Goal: Use online tool/utility: Utilize a website feature to perform a specific function

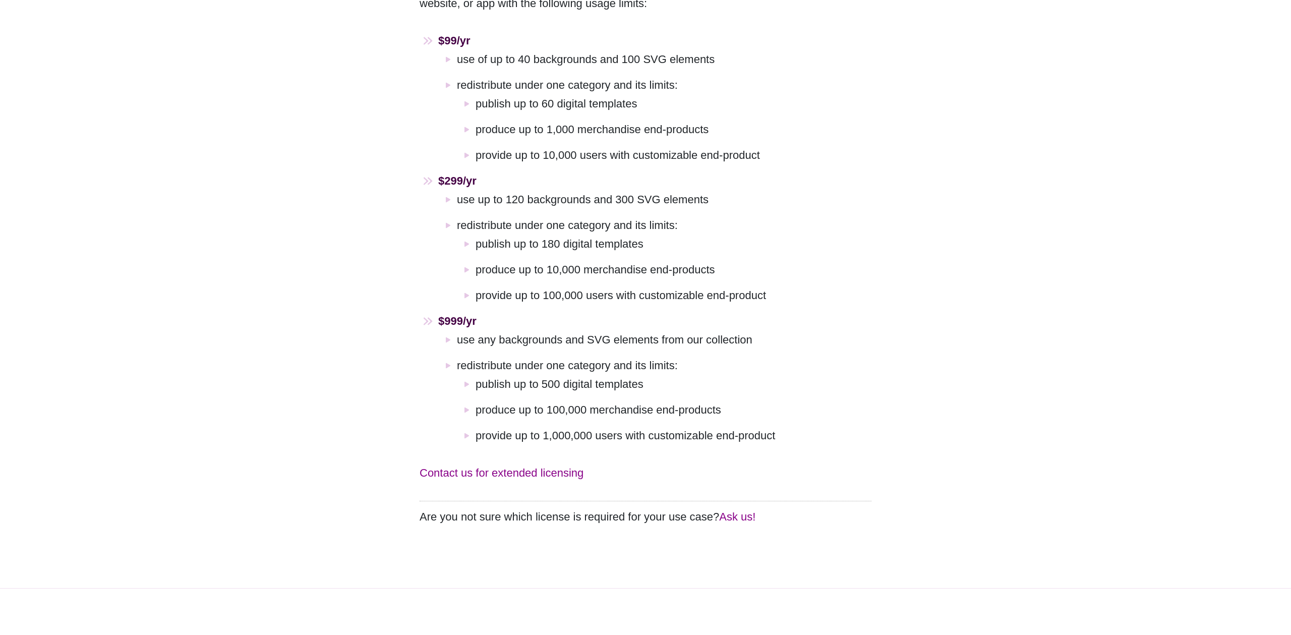
scroll to position [747, 0]
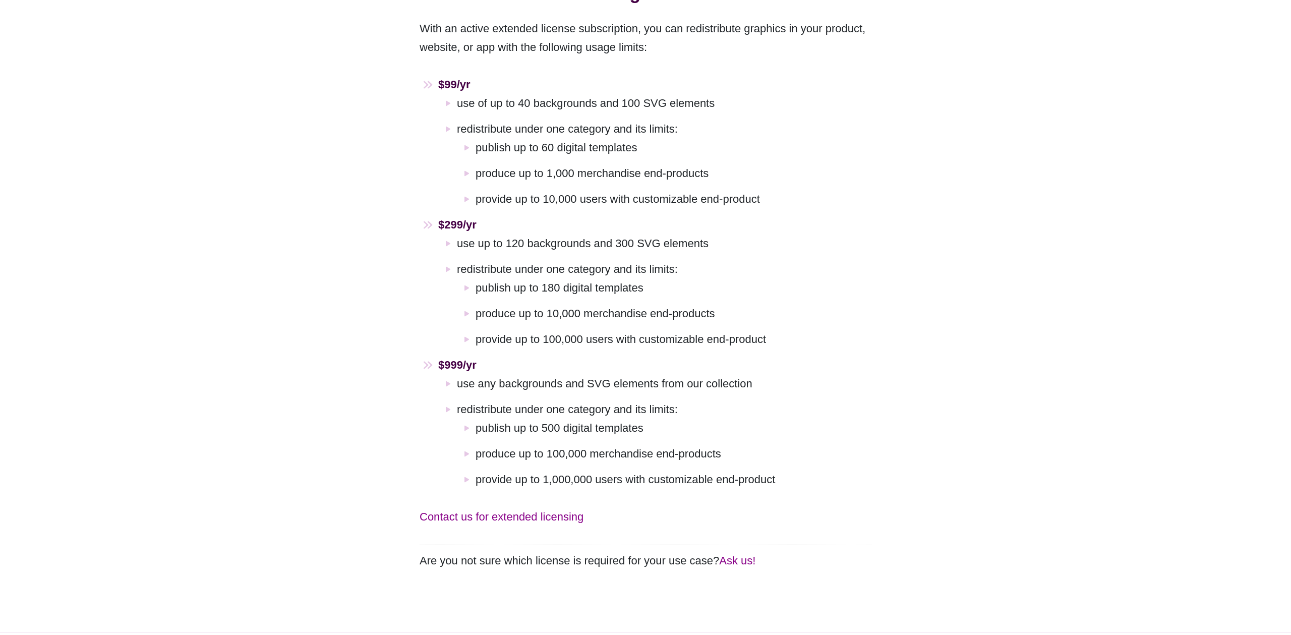
click at [457, 374] on li "use any backgrounds and SVG elements from our collection" at bounding box center [664, 383] width 414 height 19
click at [505, 374] on li "use any backgrounds and SVG elements from our collection" at bounding box center [664, 383] width 414 height 19
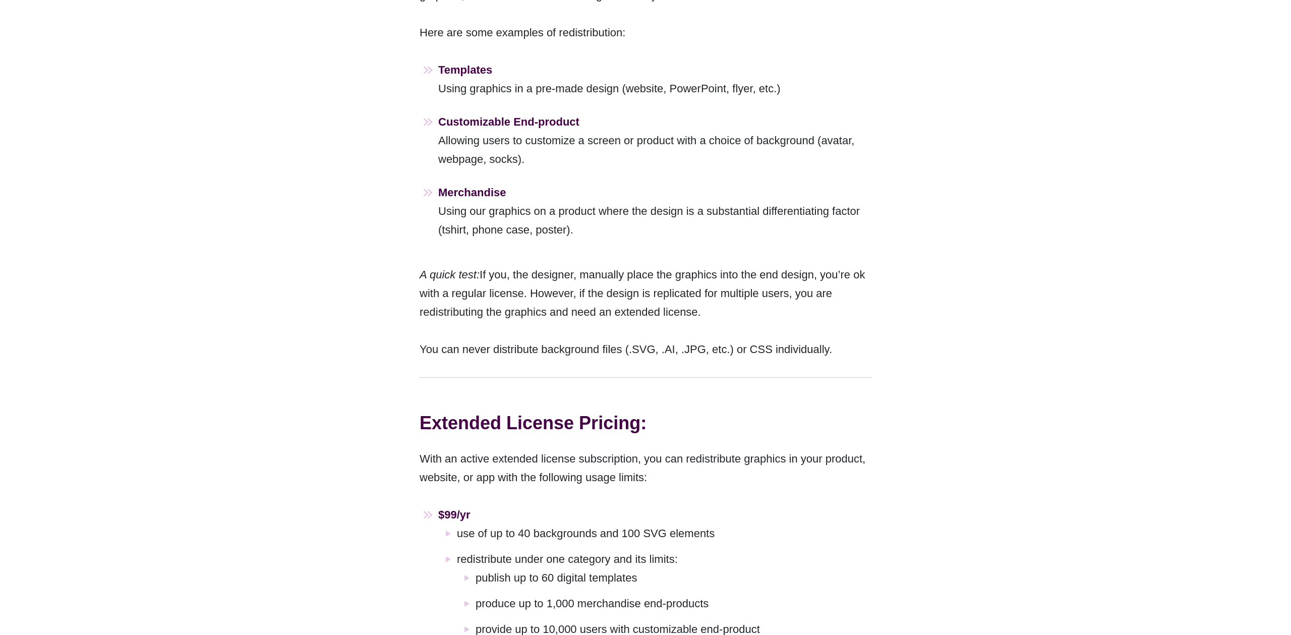
scroll to position [0, 0]
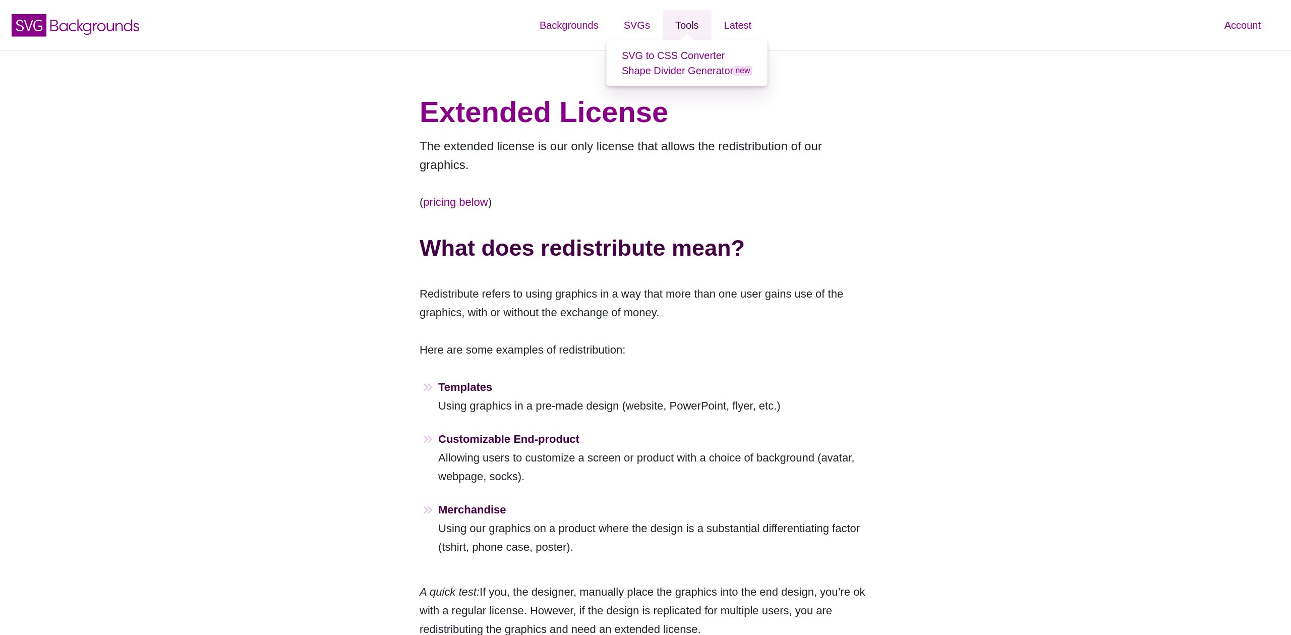
click at [690, 23] on link "Tools" at bounding box center [686, 25] width 49 height 30
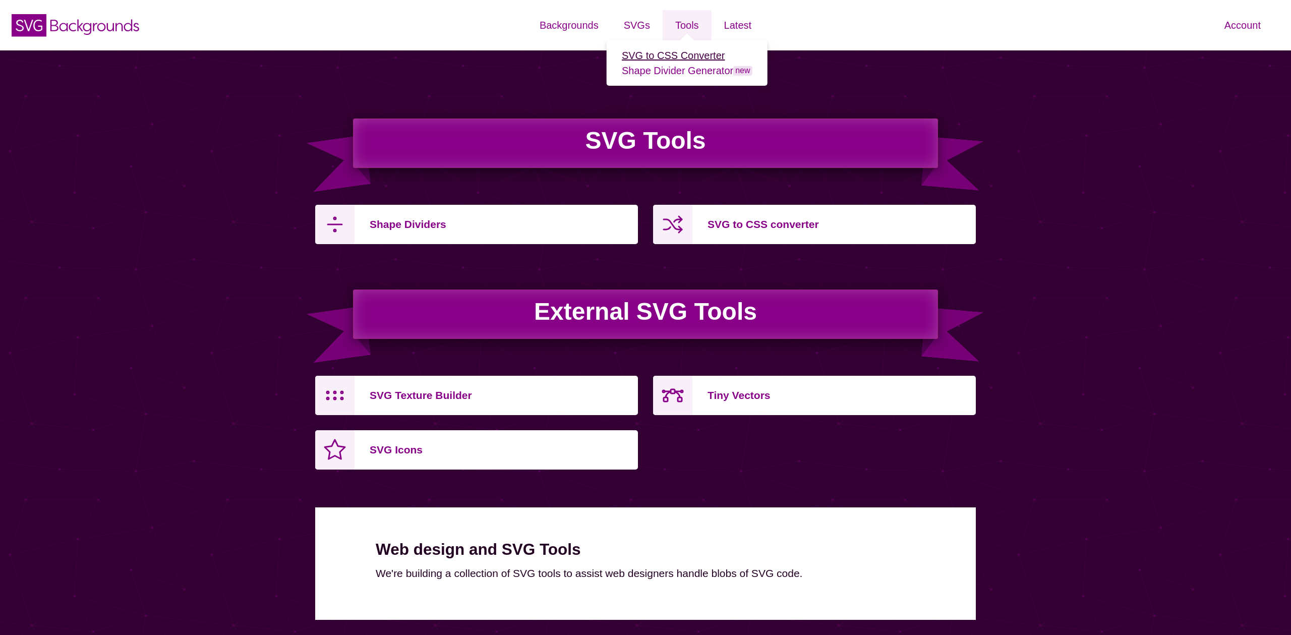
click at [686, 57] on link "SVG to CSS Converter" at bounding box center [673, 55] width 103 height 11
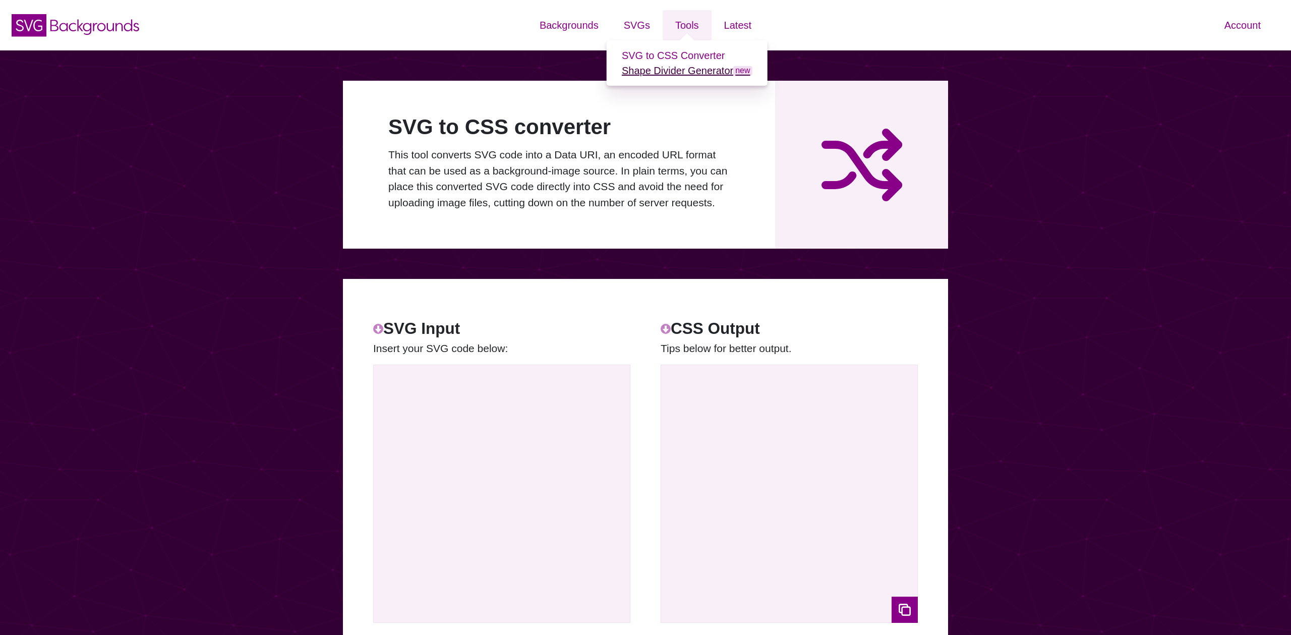
click at [685, 72] on link "Shape Divider Generator new" at bounding box center [687, 70] width 131 height 11
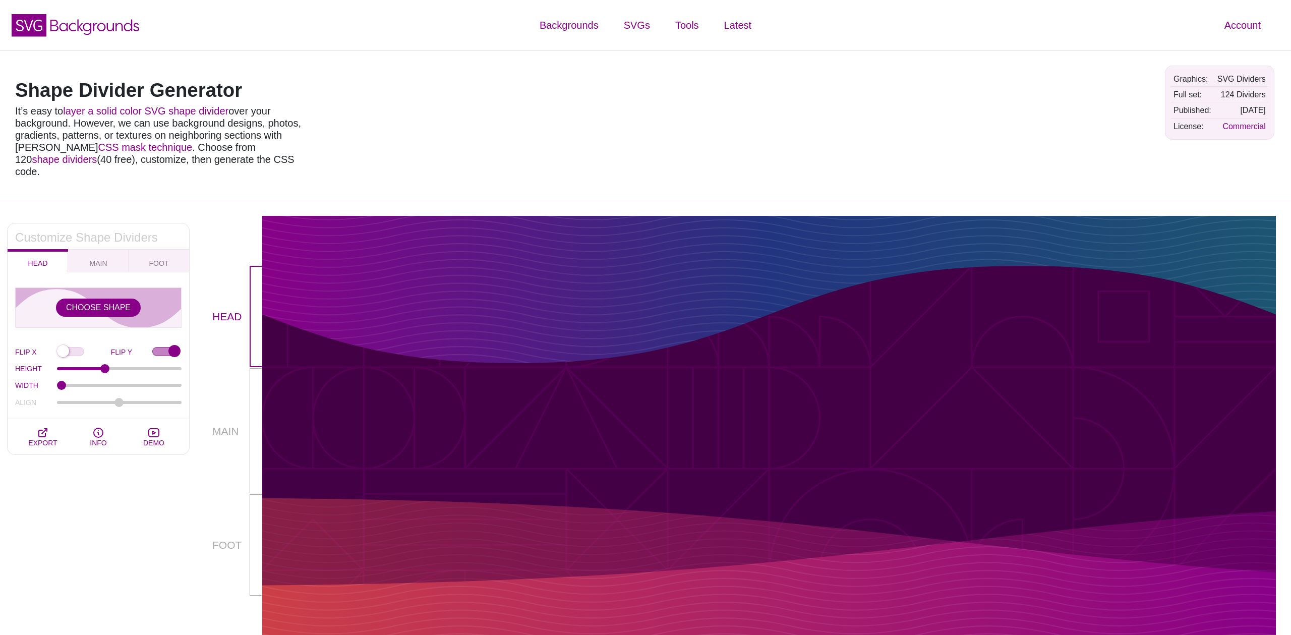
click at [531, 270] on div at bounding box center [768, 426] width 1013 height 320
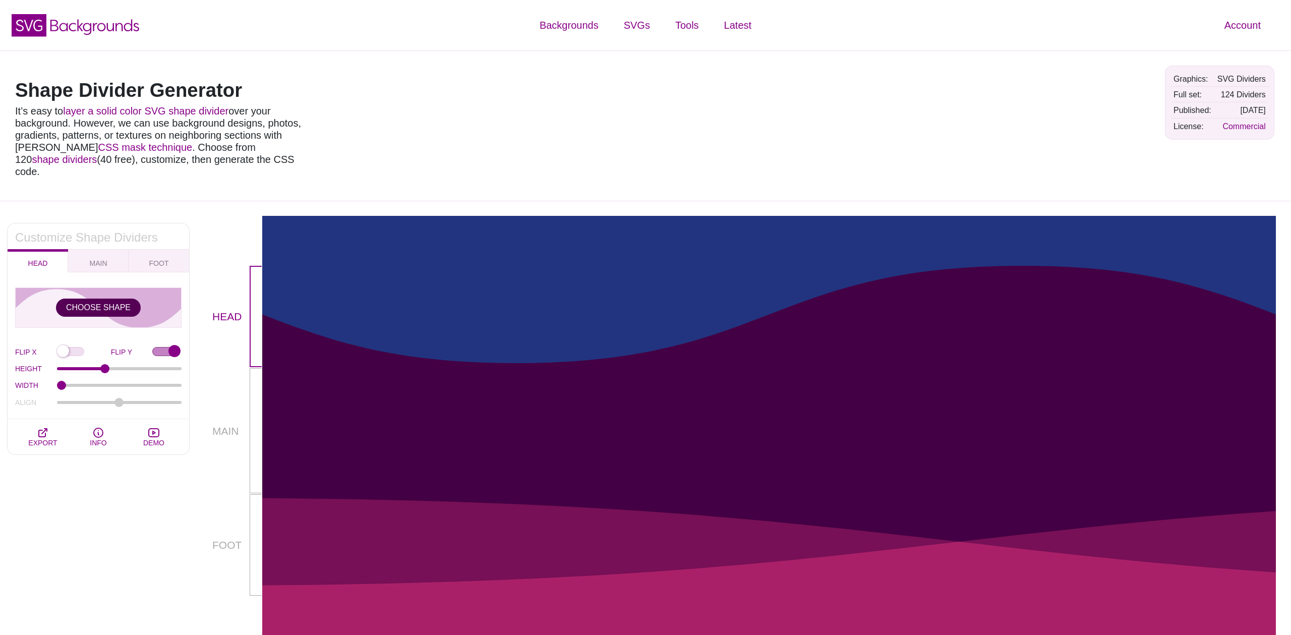
click at [112, 298] on button "CHOOSE SHAPE" at bounding box center [98, 307] width 85 height 18
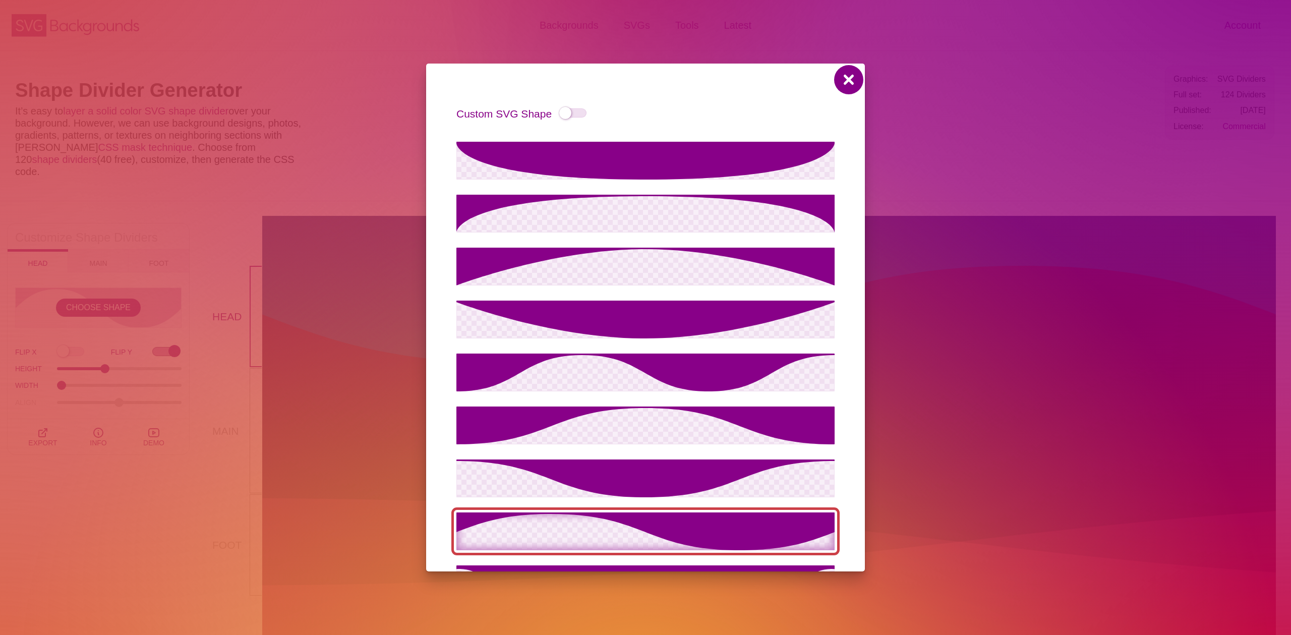
click at [854, 82] on button at bounding box center [848, 80] width 24 height 24
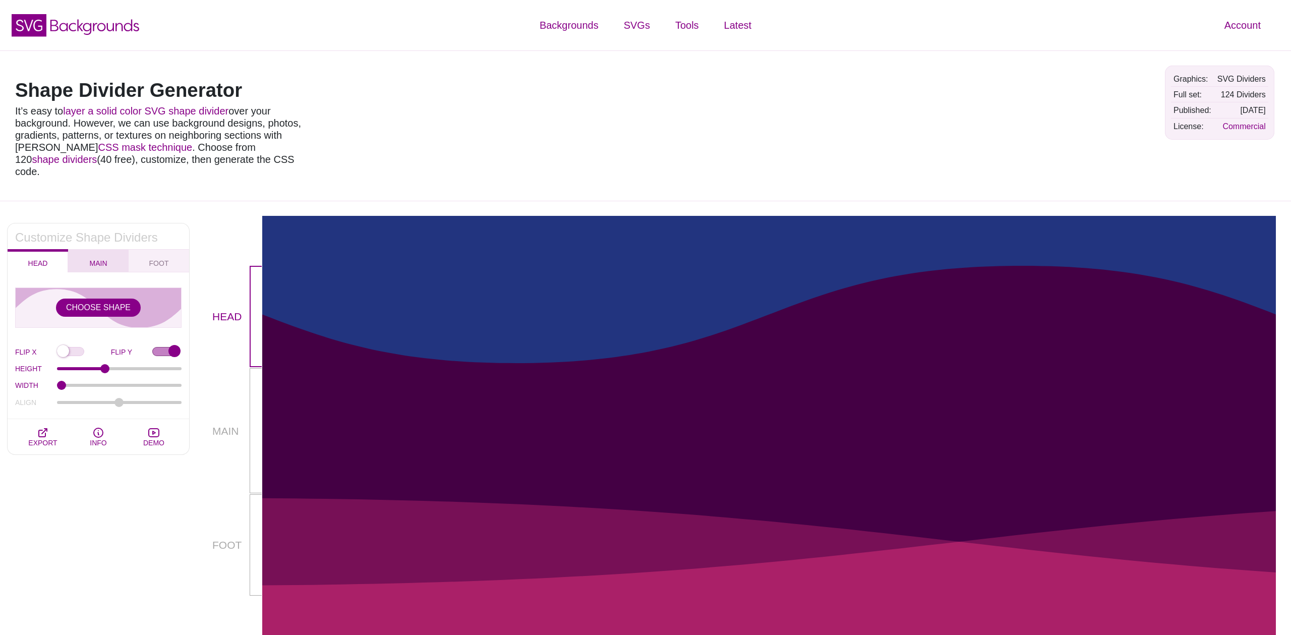
click at [104, 259] on span "MAIN" at bounding box center [99, 263] width 18 height 8
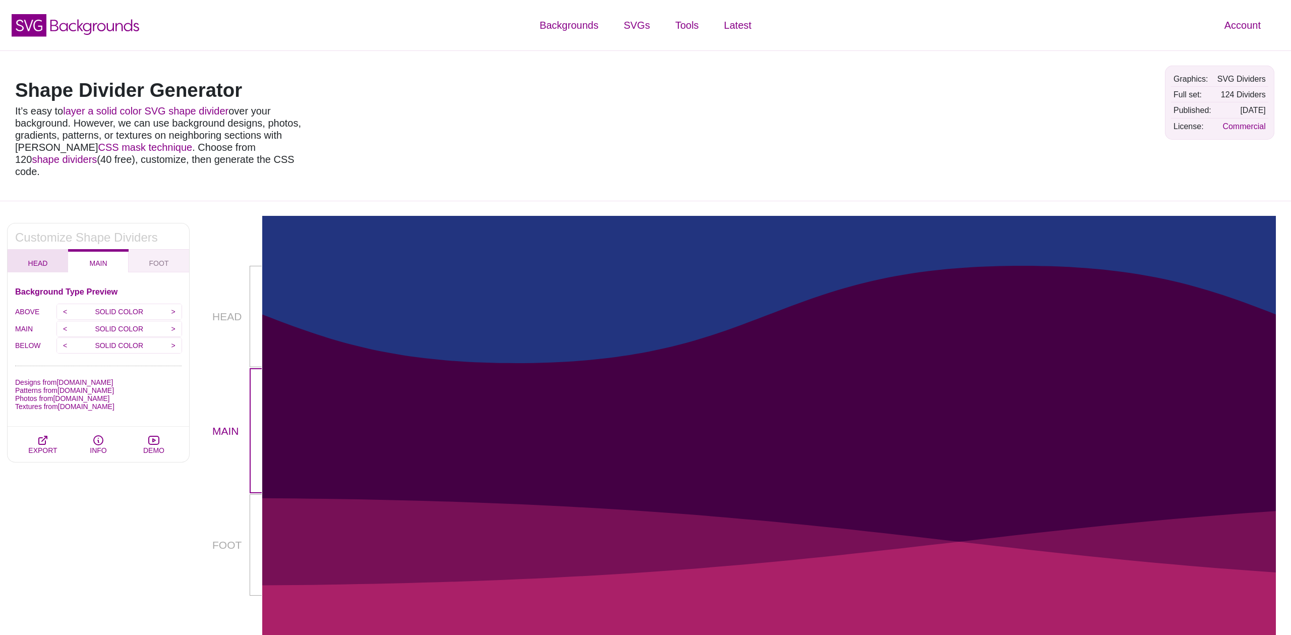
click at [55, 252] on button "HEAD" at bounding box center [38, 260] width 60 height 23
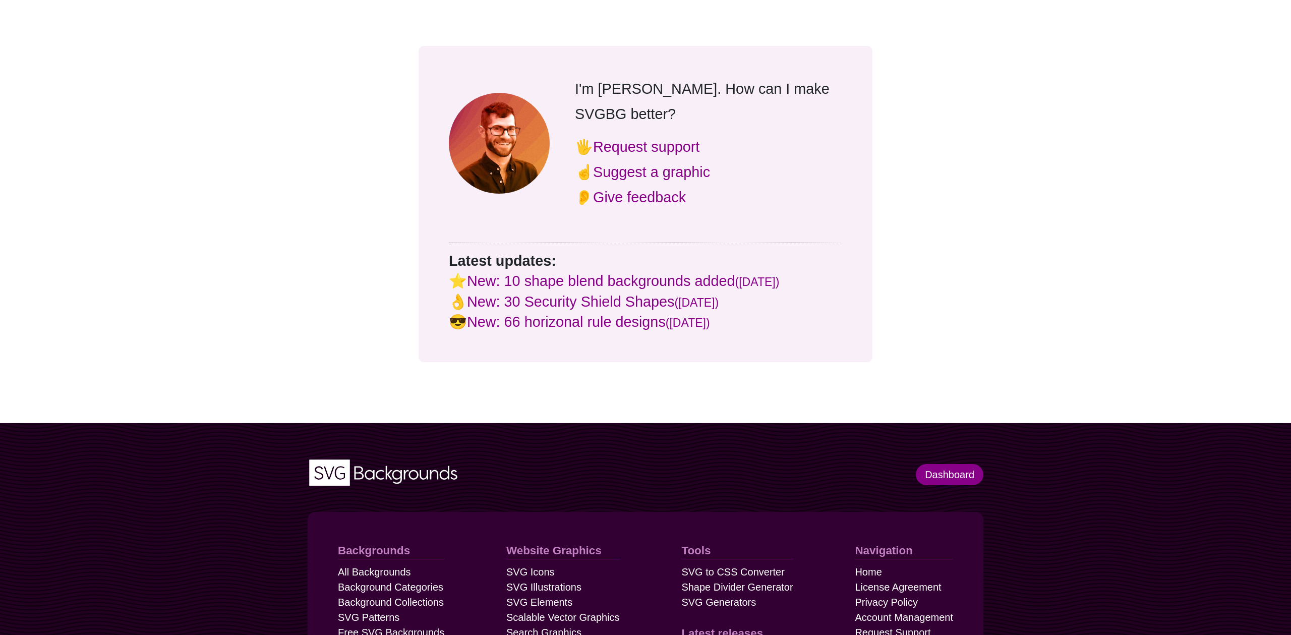
scroll to position [863, 0]
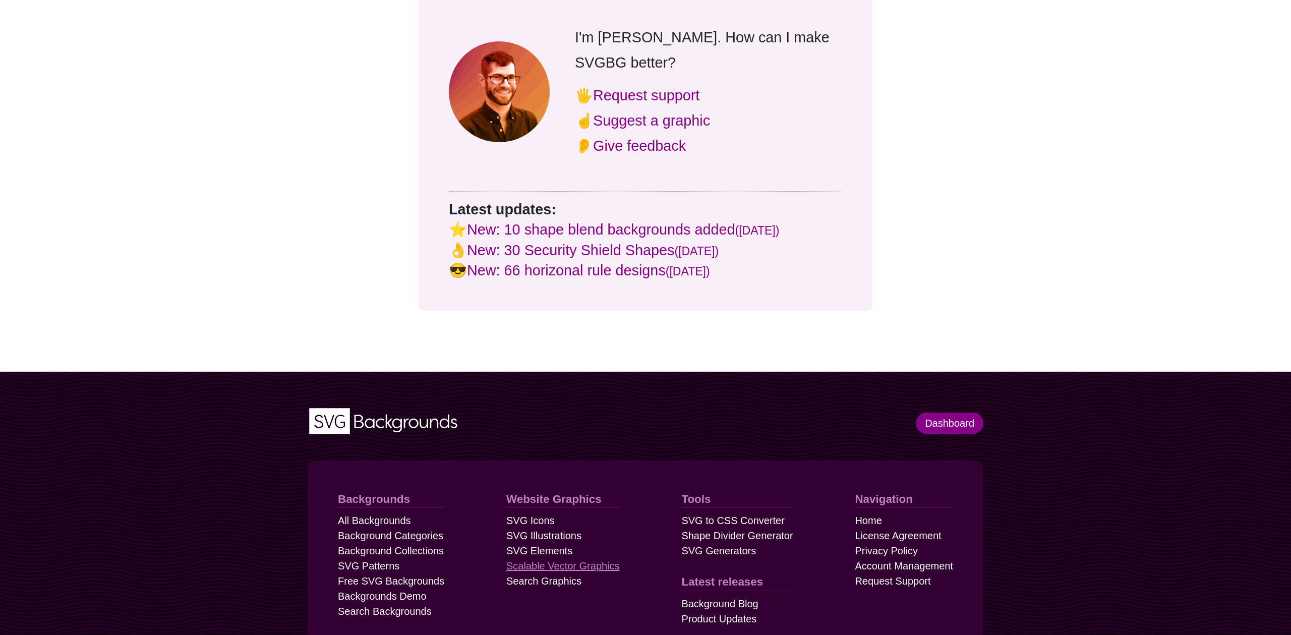
click at [566, 558] on link "Scalable Vector Graphics" at bounding box center [562, 565] width 113 height 15
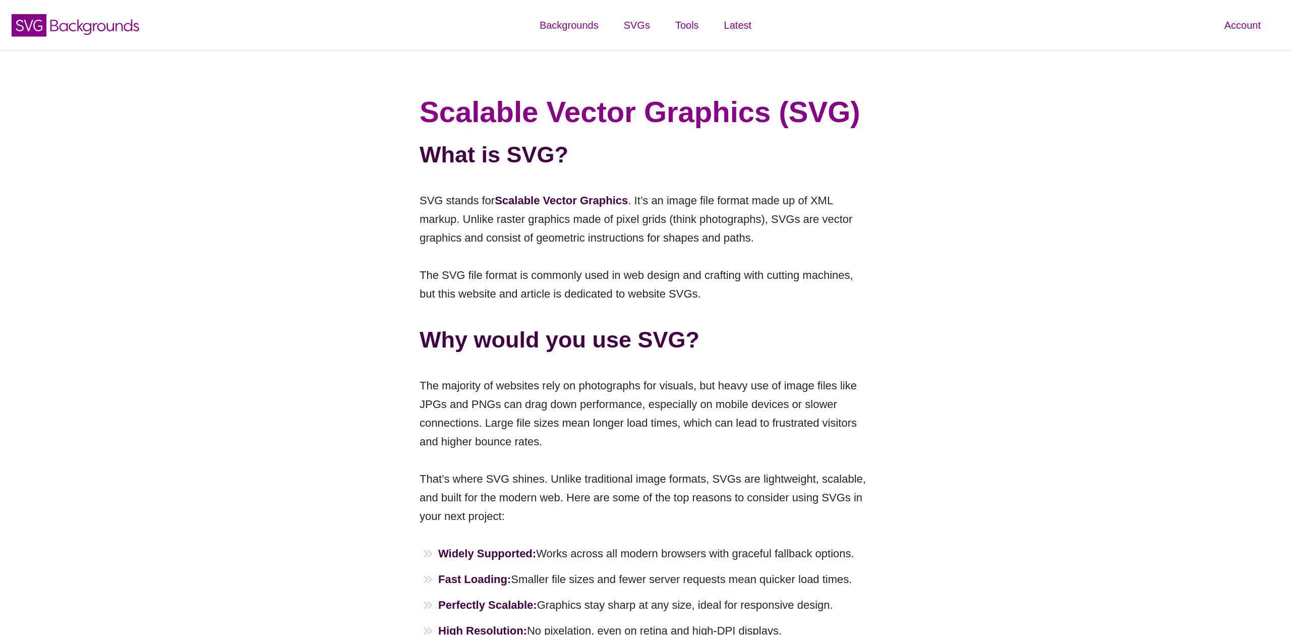
scroll to position [246, 0]
